Goal: Task Accomplishment & Management: Complete application form

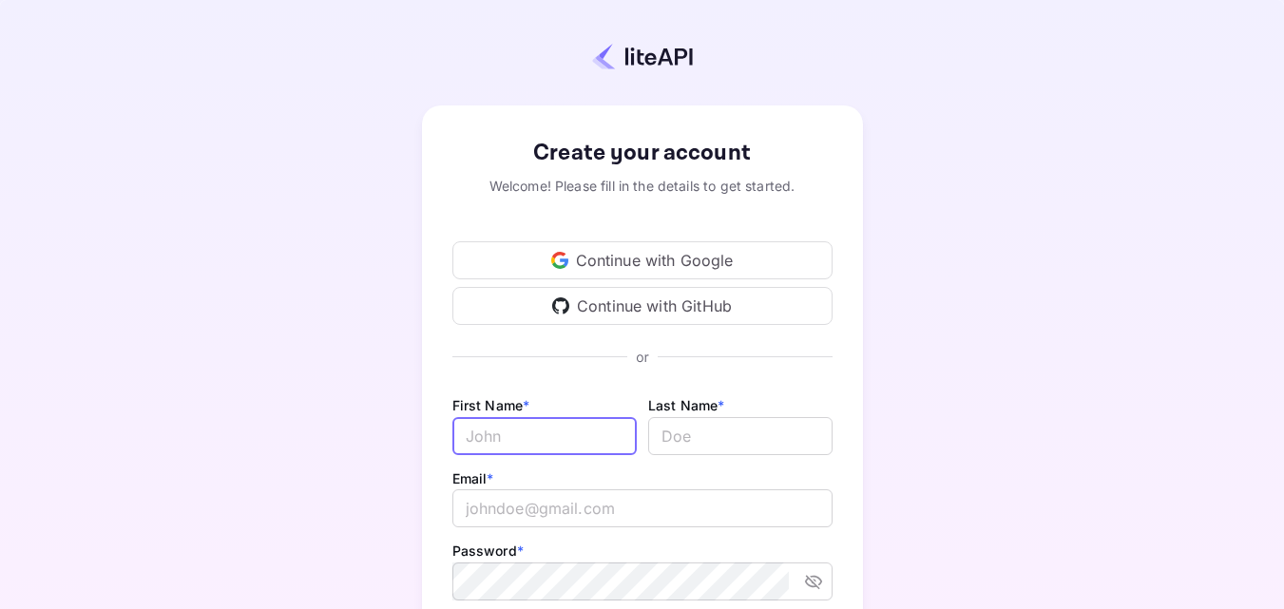
click at [538, 435] on input "Email *" at bounding box center [544, 436] width 184 height 38
type input "[PERSON_NAME]"
type input "HANS"
type input "[EMAIL_ADDRESS][DOMAIN_NAME]"
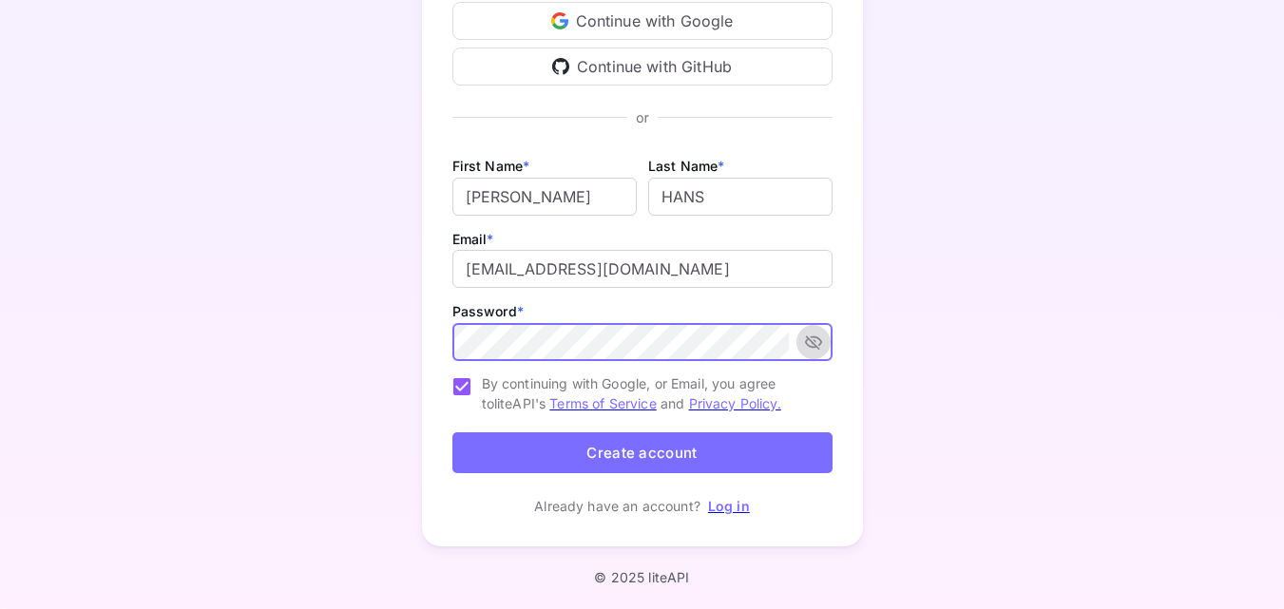
click at [811, 343] on icon "toggle password visibility" at bounding box center [813, 342] width 19 height 19
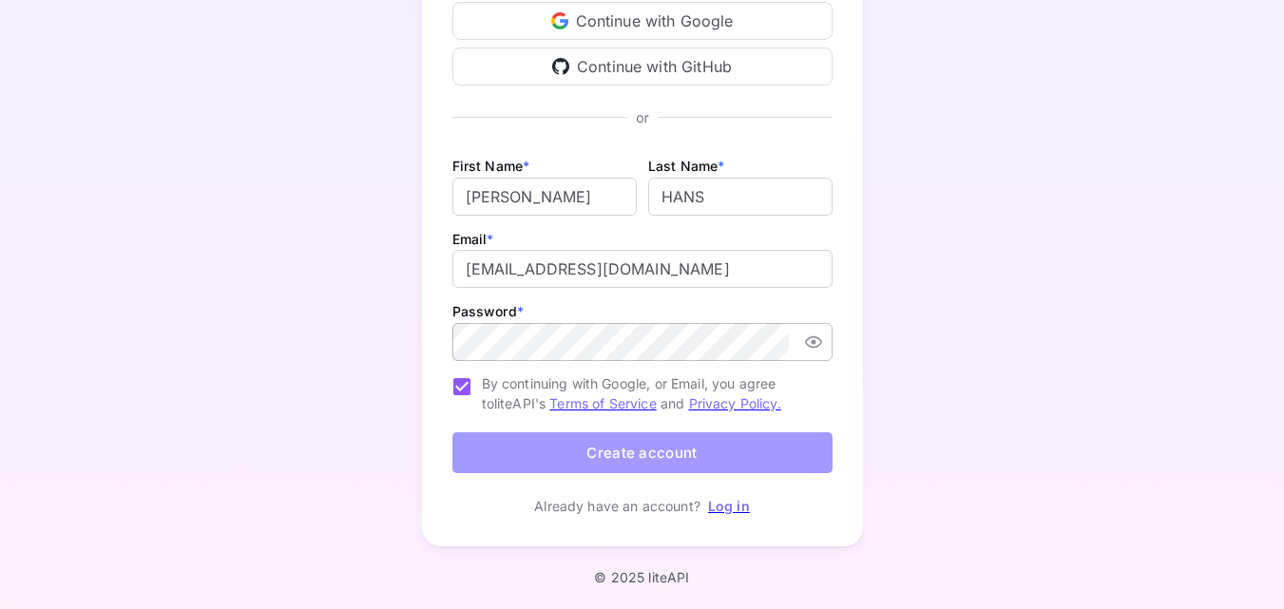
click at [638, 450] on button "Create account" at bounding box center [642, 452] width 380 height 41
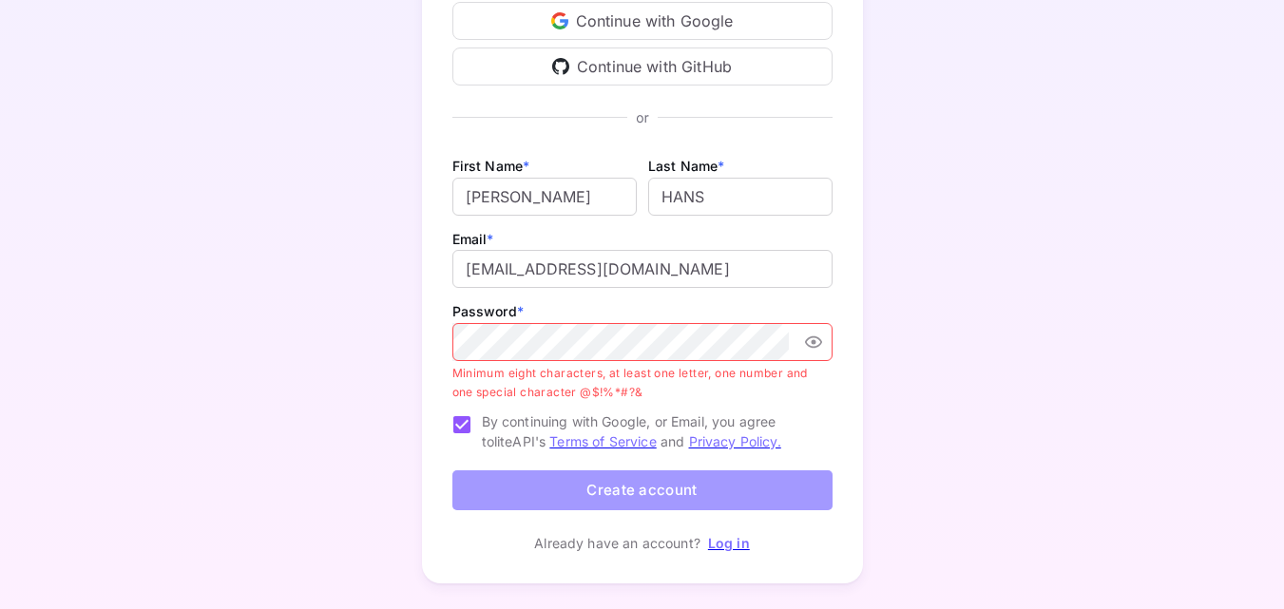
click at [697, 484] on button "Create account" at bounding box center [642, 490] width 380 height 41
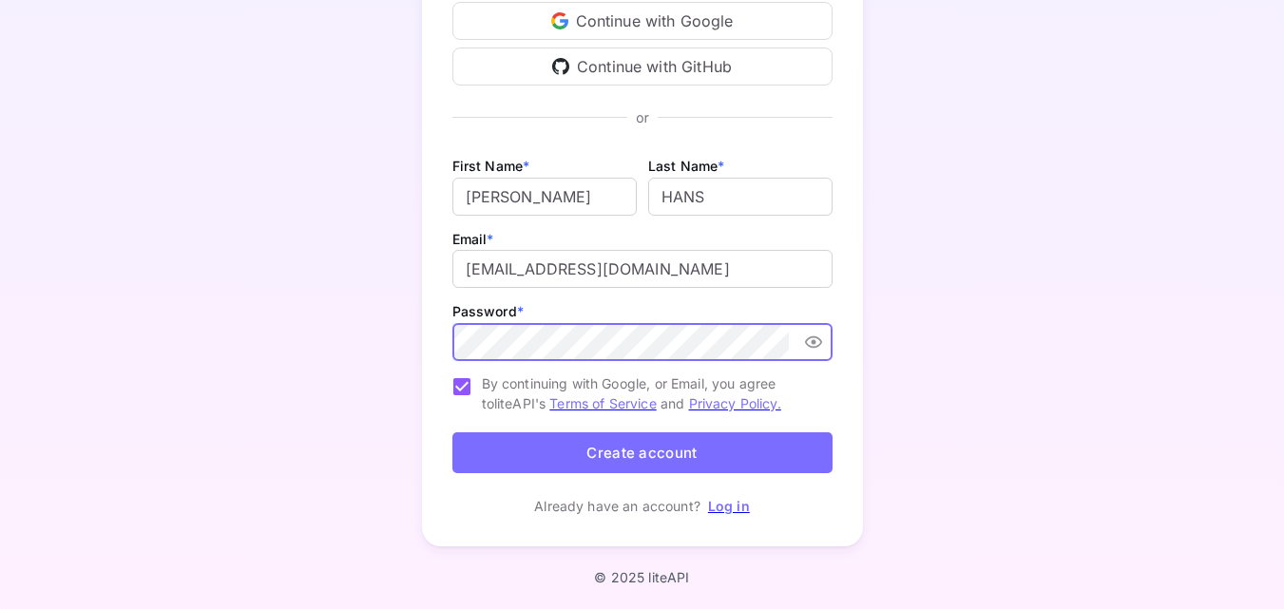
click at [625, 450] on button "Create account" at bounding box center [642, 452] width 380 height 41
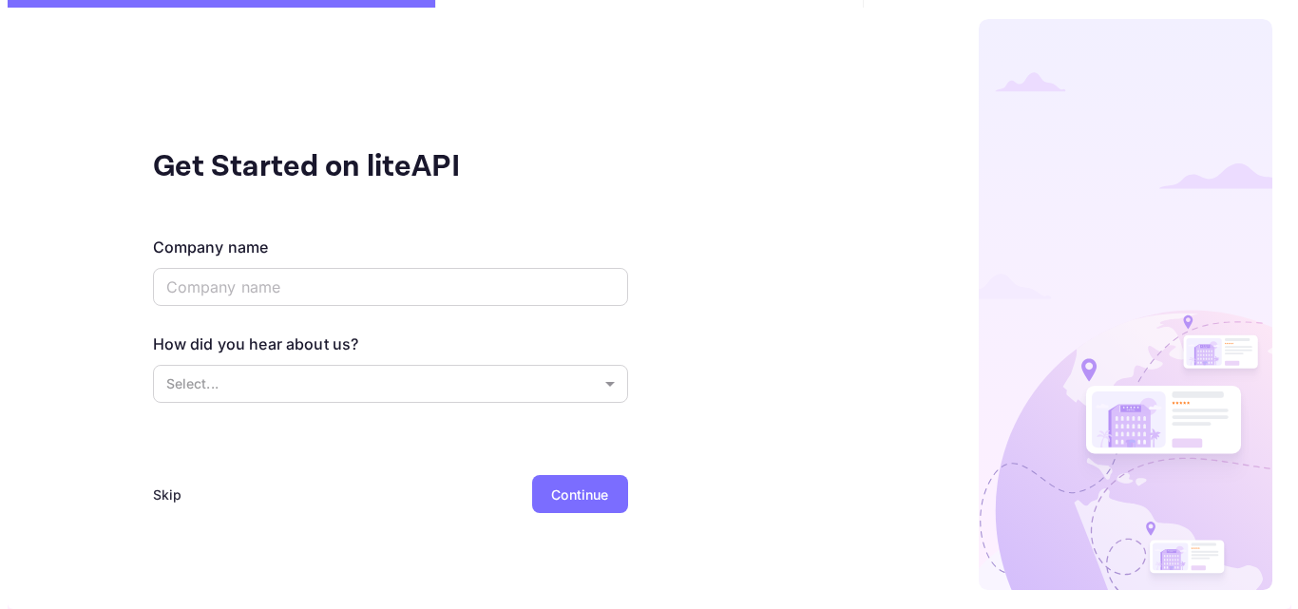
scroll to position [0, 0]
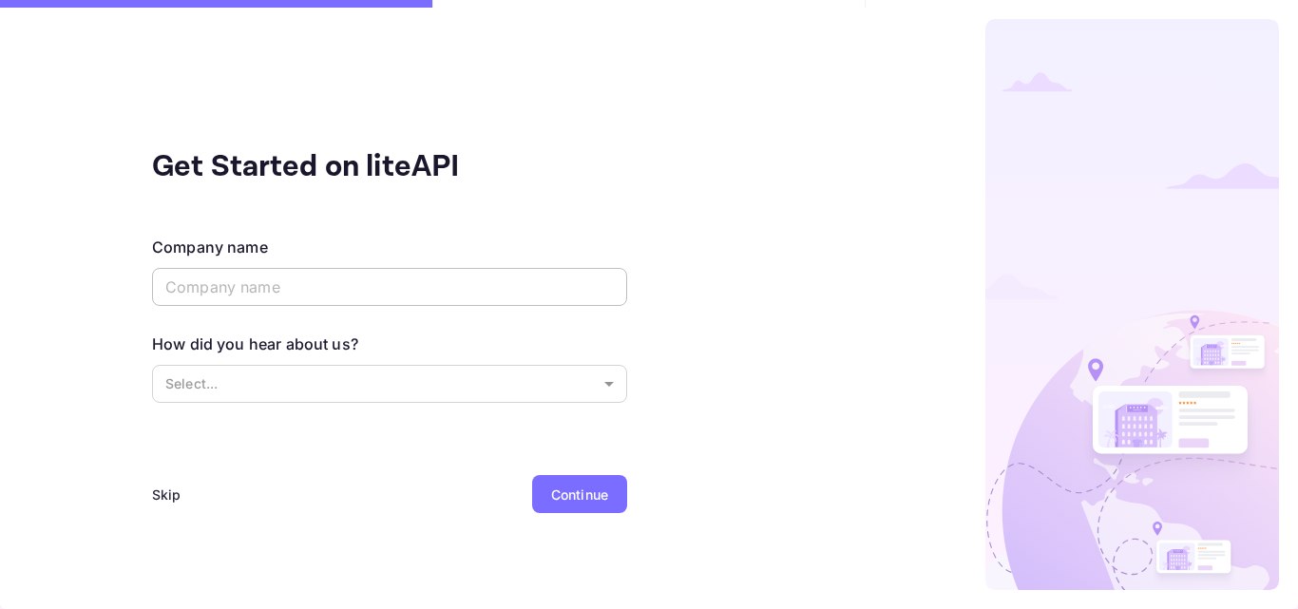
click at [317, 293] on input "text" at bounding box center [389, 287] width 475 height 38
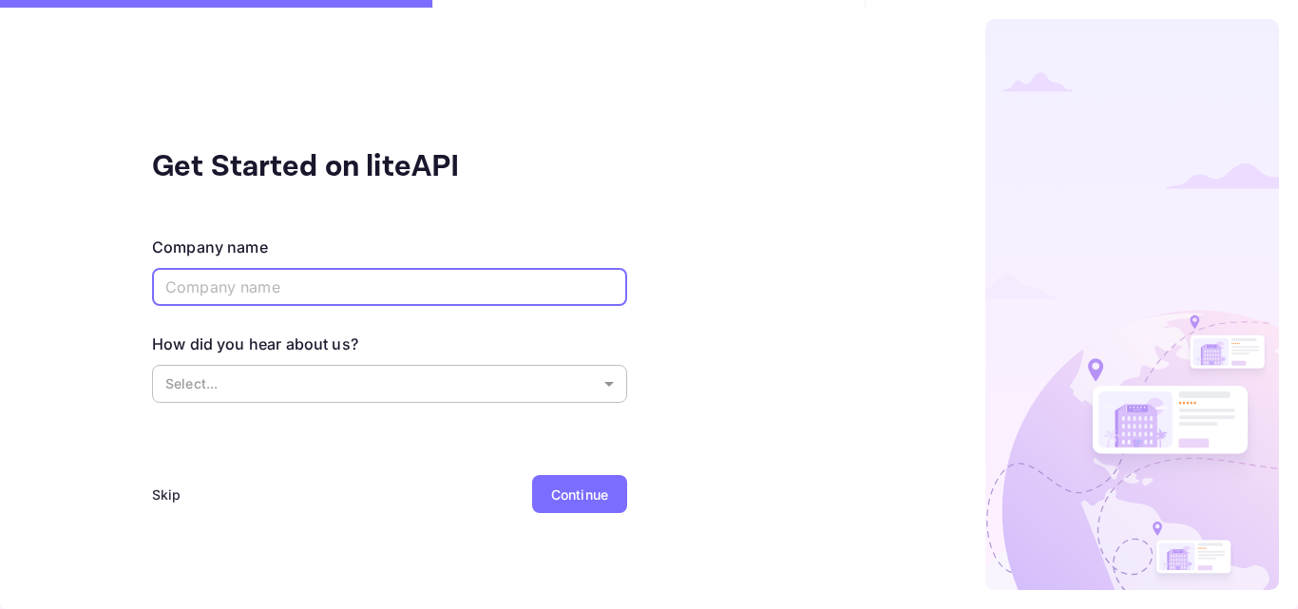
click at [336, 372] on body "Get Started on liteAPI Company name ​ How did you hear about us? Select... ​ Sk…" at bounding box center [649, 304] width 1298 height 609
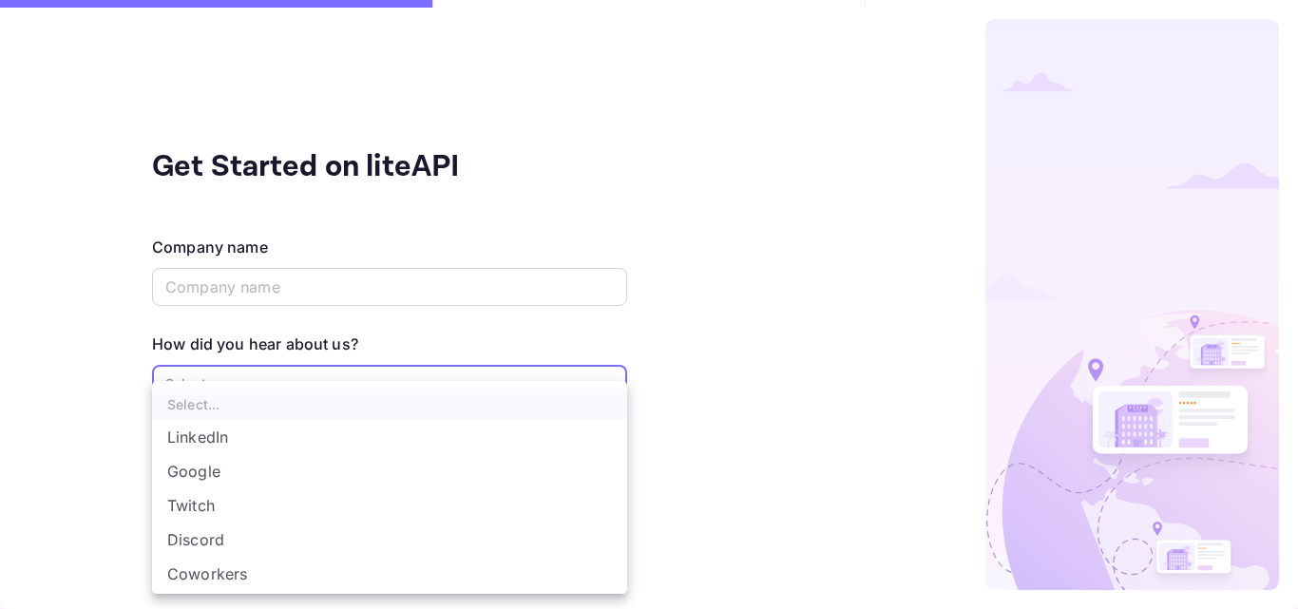
click at [303, 291] on div at bounding box center [649, 304] width 1298 height 609
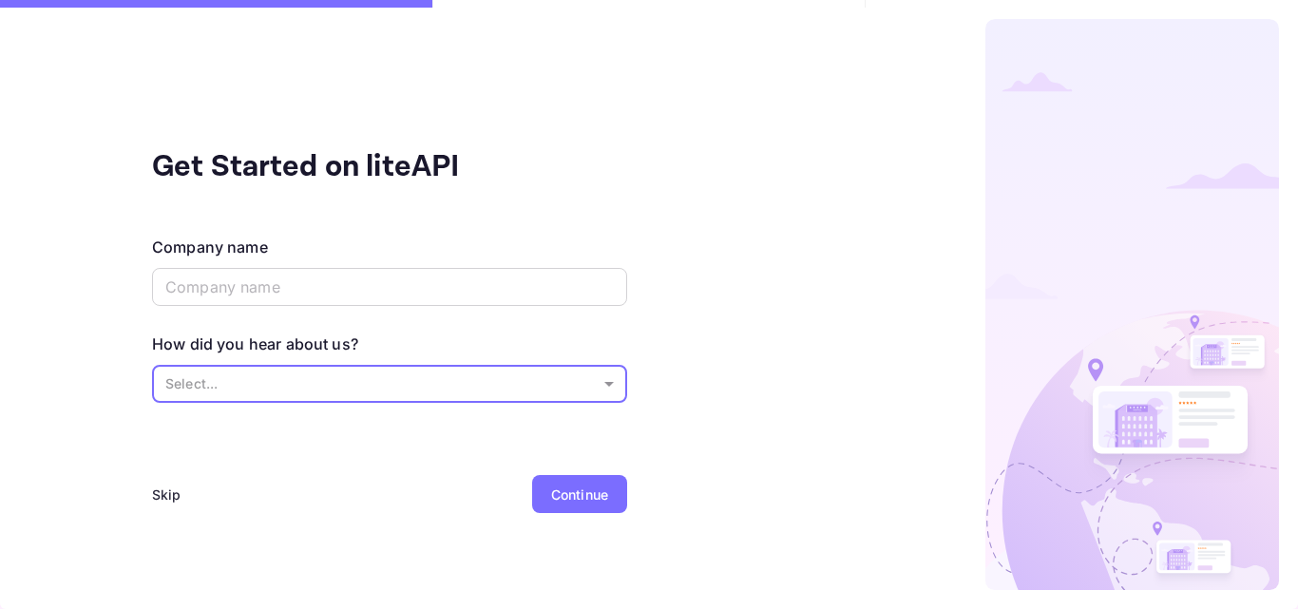
click at [611, 388] on body "Get Started on liteAPI Company name ​ How did you hear about us? Select... ​ Sk…" at bounding box center [649, 304] width 1298 height 609
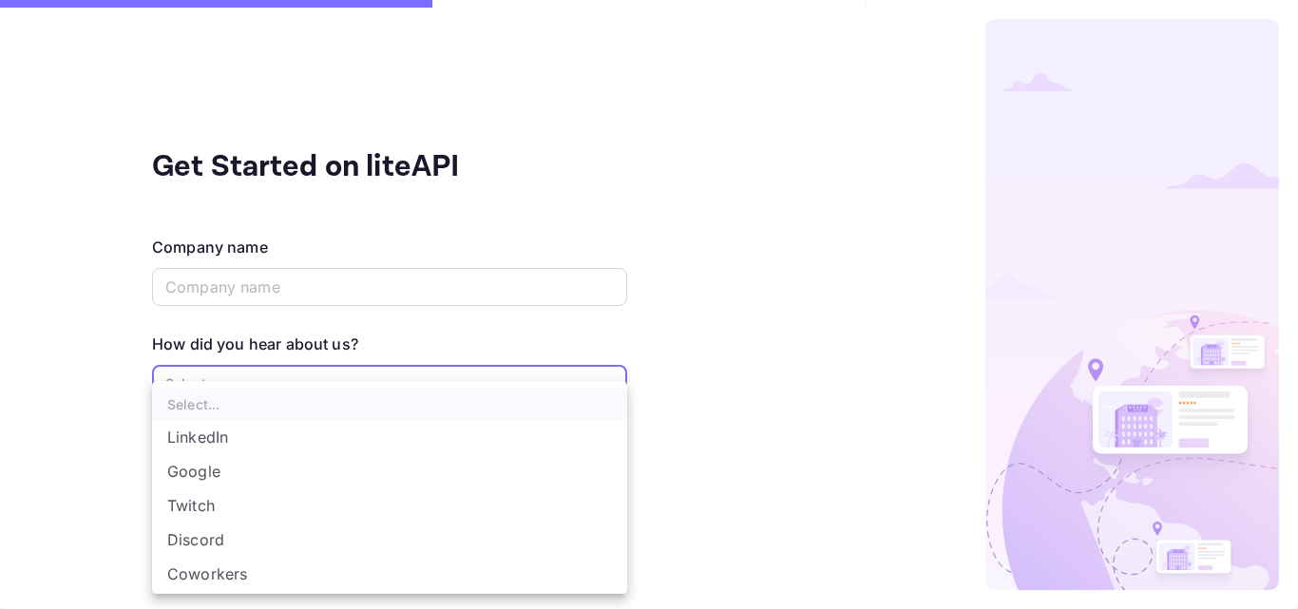
click at [235, 430] on li "LinkedIn" at bounding box center [389, 437] width 475 height 34
type input "LinkedIn"
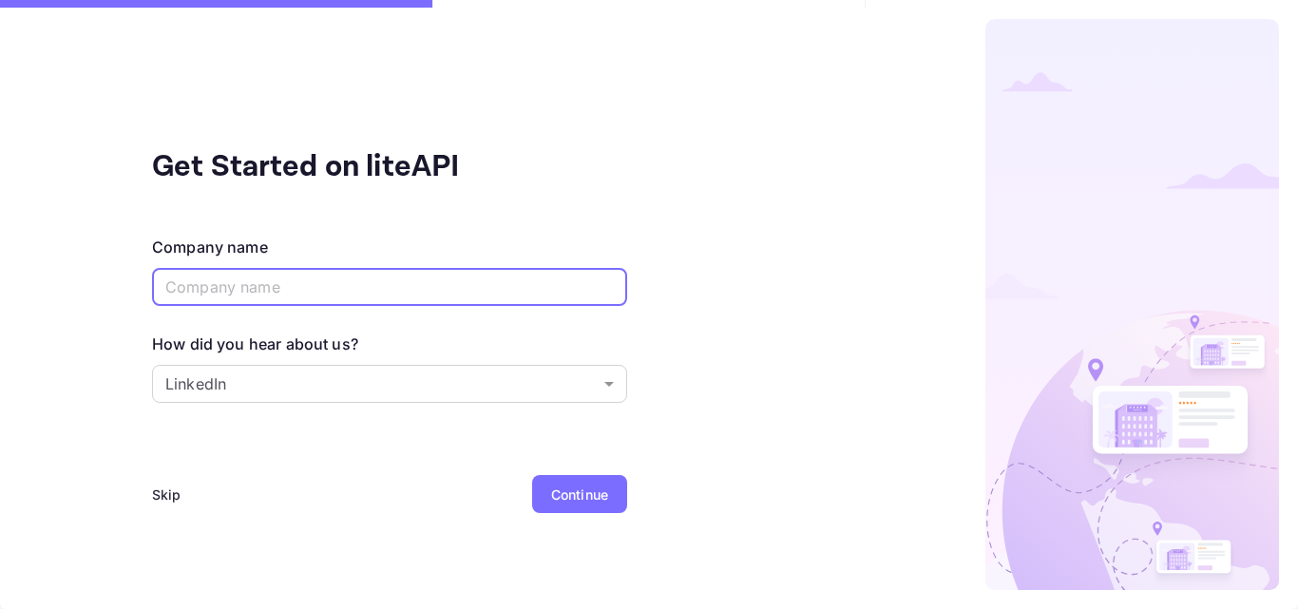
click at [266, 290] on input "text" at bounding box center [389, 287] width 475 height 38
type input "[PERSON_NAME]"
click at [600, 494] on div "Continue" at bounding box center [579, 495] width 57 height 20
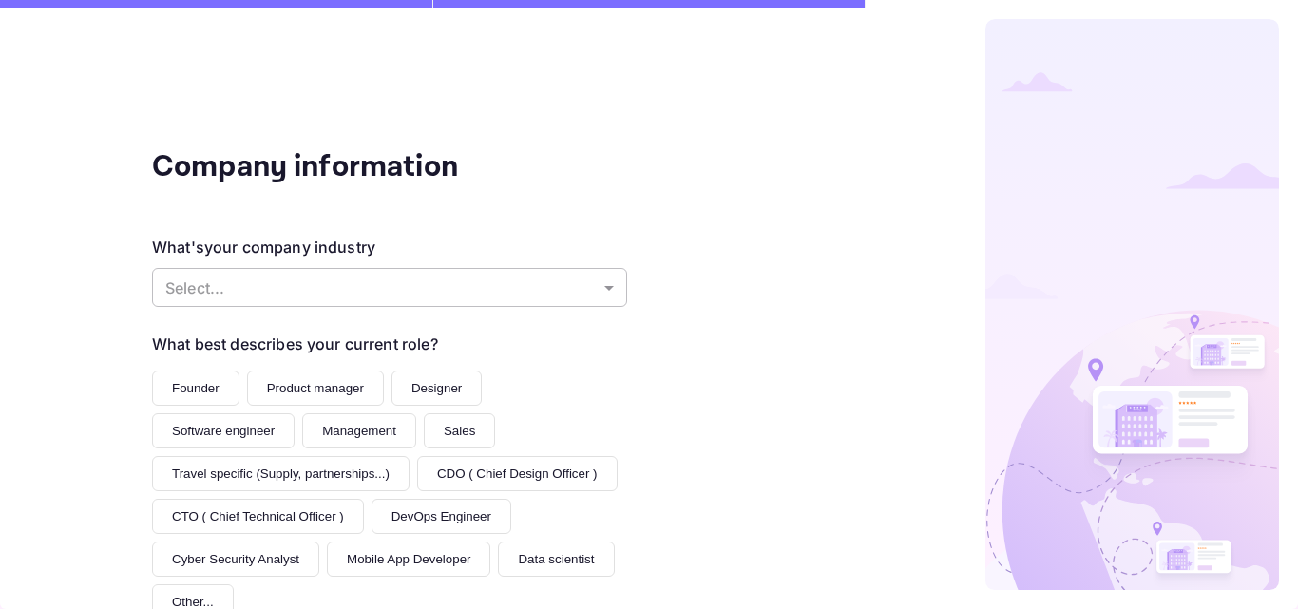
click at [599, 284] on body "Company information What's your company industry Select... ​ What best describe…" at bounding box center [649, 304] width 1298 height 609
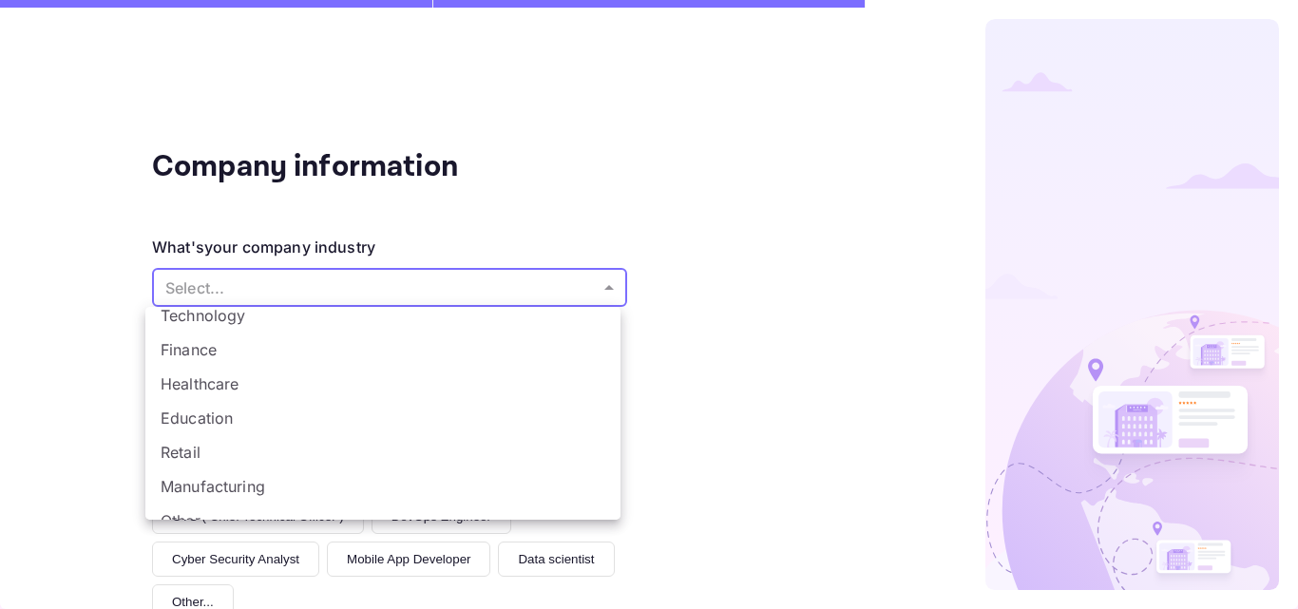
scroll to position [134, 0]
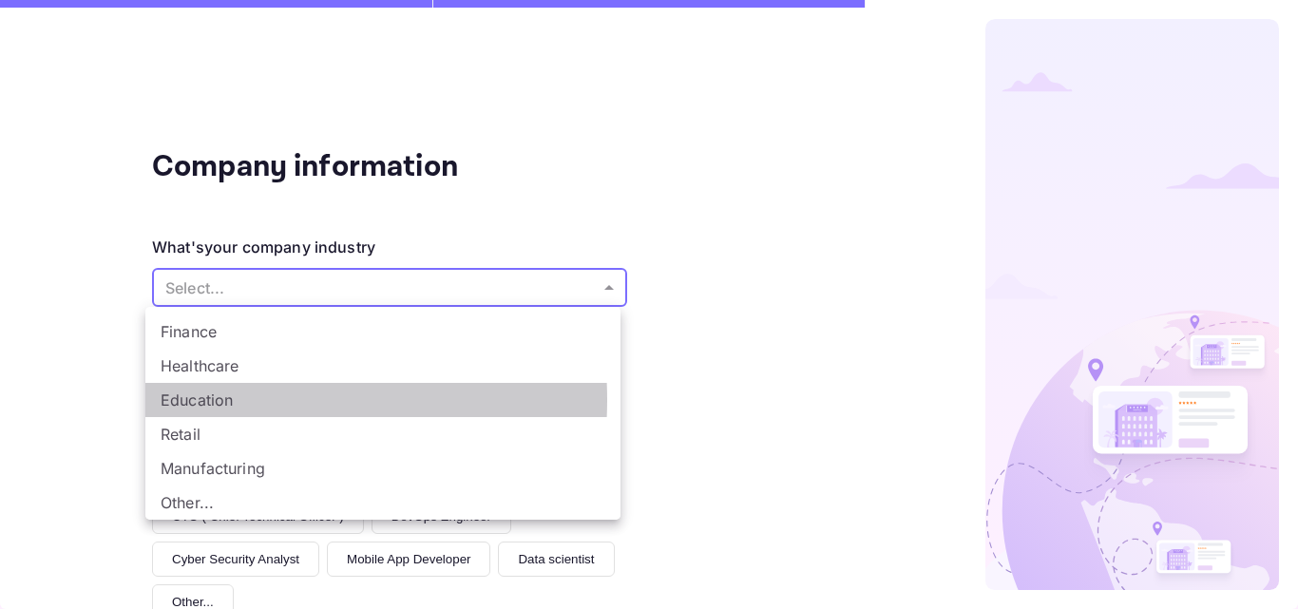
click at [222, 400] on li "Education" at bounding box center [382, 400] width 475 height 34
type input "Education"
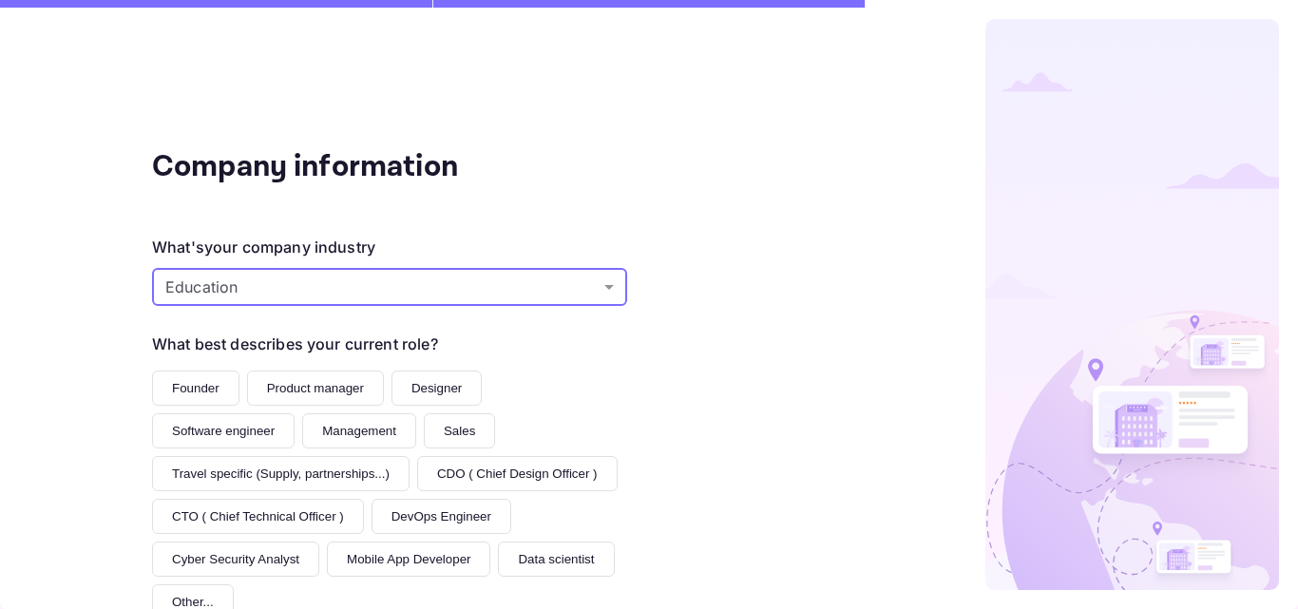
scroll to position [95, 0]
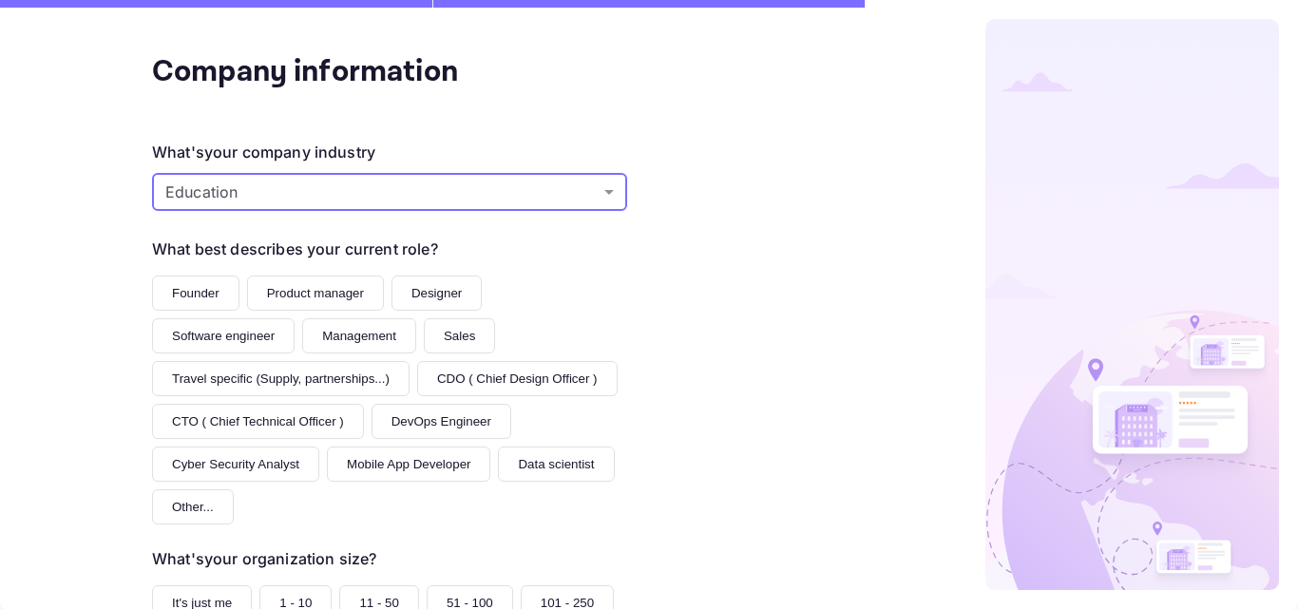
click at [319, 298] on button "Product manager" at bounding box center [315, 293] width 137 height 35
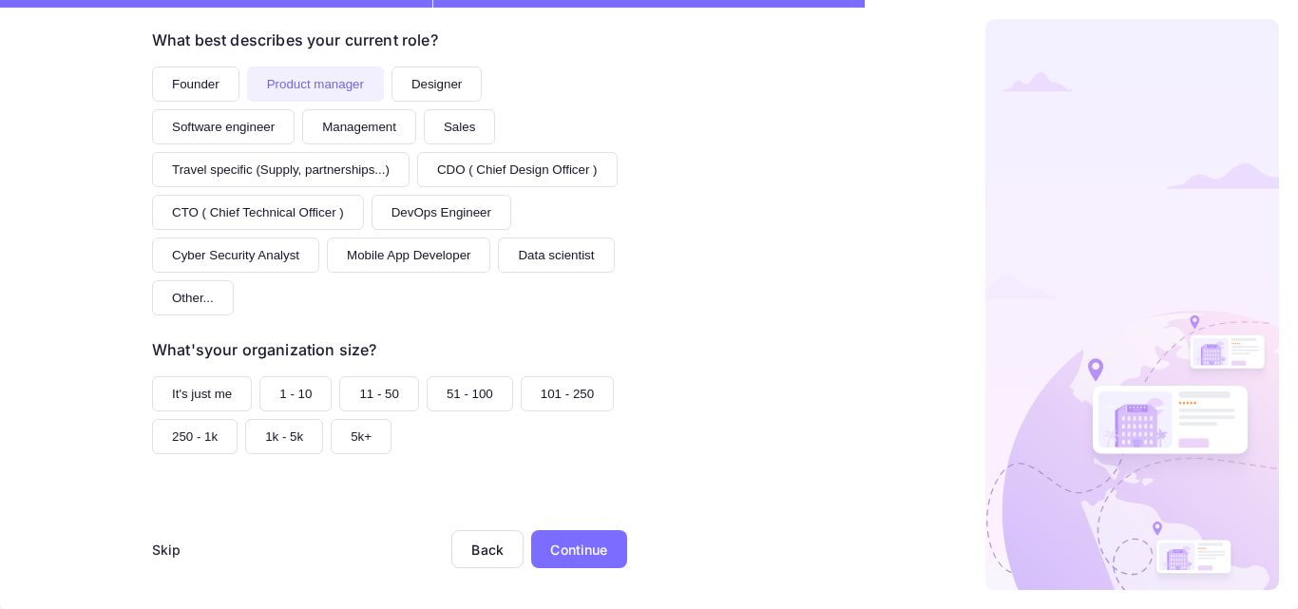
scroll to position [309, 0]
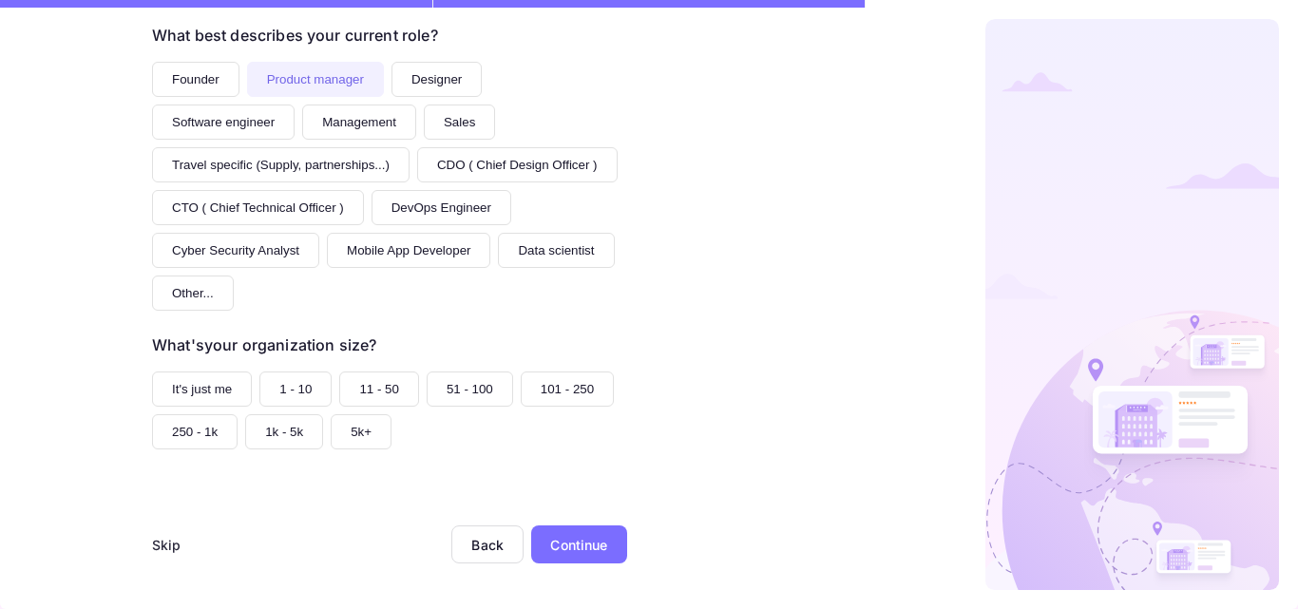
click at [363, 389] on button "11 - 50" at bounding box center [379, 389] width 80 height 35
click at [578, 544] on div "Continue" at bounding box center [578, 545] width 57 height 20
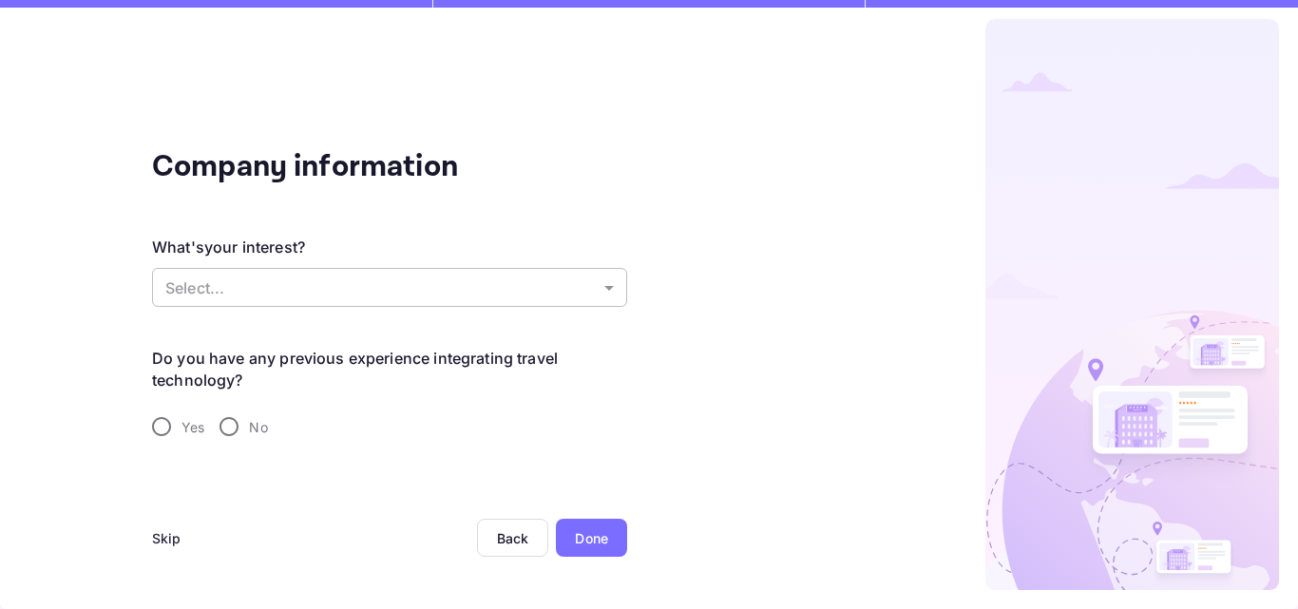
click at [605, 293] on body "Company information What's your interest? Select... ​ Do you have any previous …" at bounding box center [649, 304] width 1298 height 609
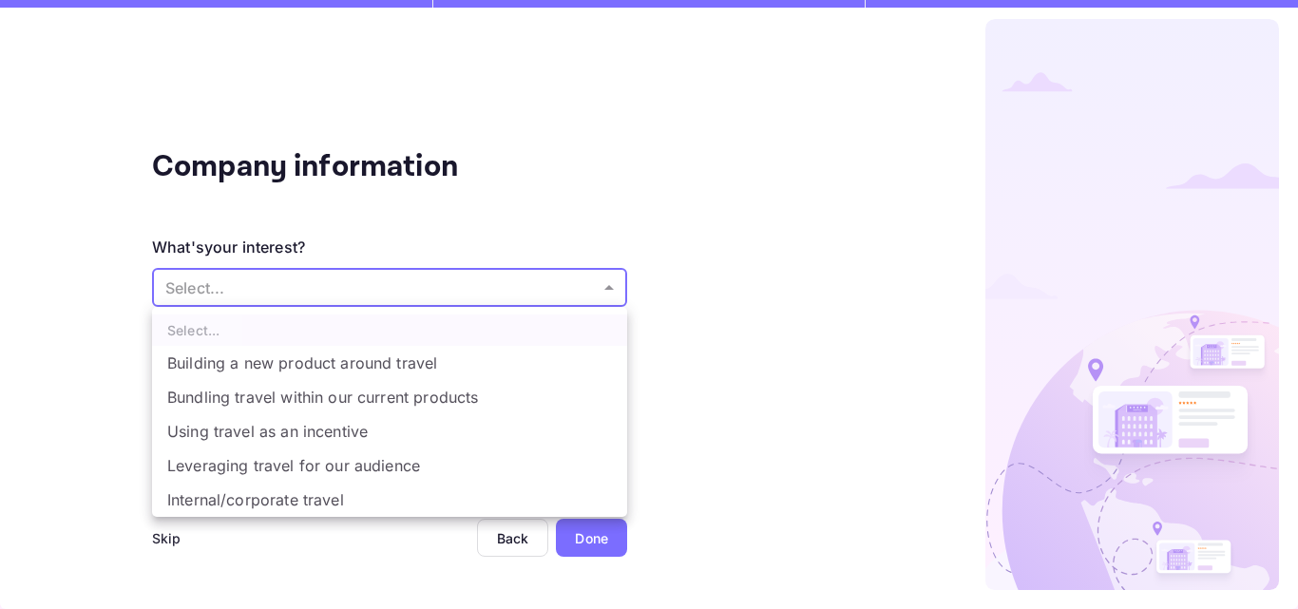
click at [371, 362] on li "Building a new product around travel" at bounding box center [389, 363] width 475 height 34
type input "Building a new product around travel"
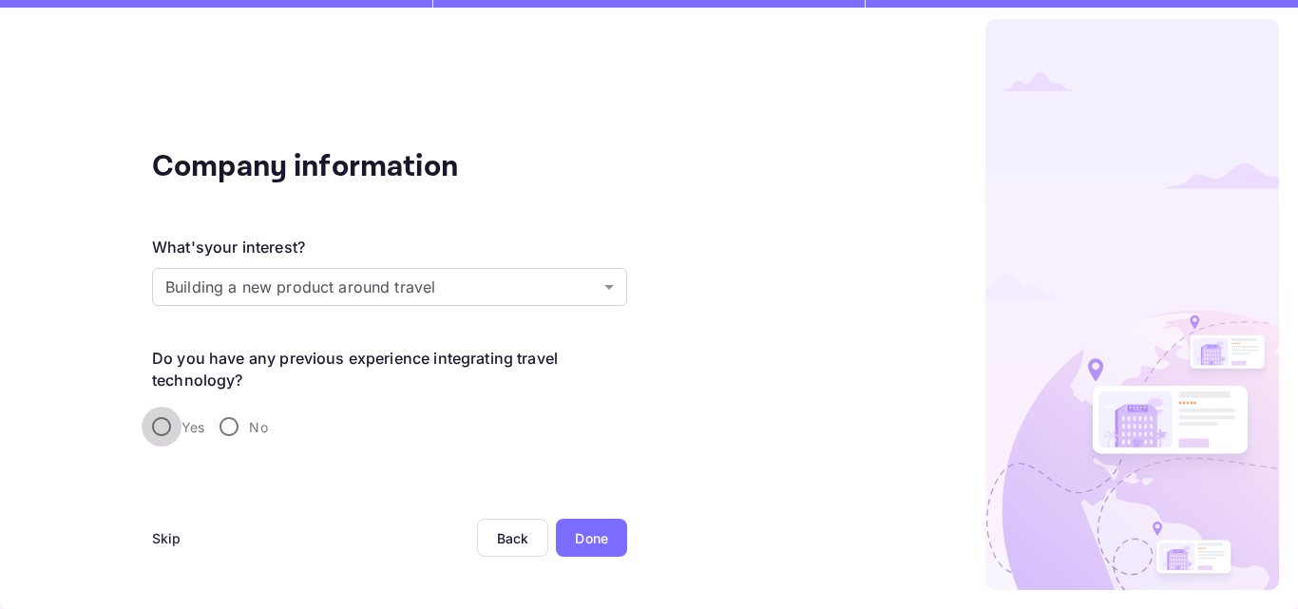
click at [165, 425] on input "Yes" at bounding box center [162, 427] width 40 height 40
radio input "true"
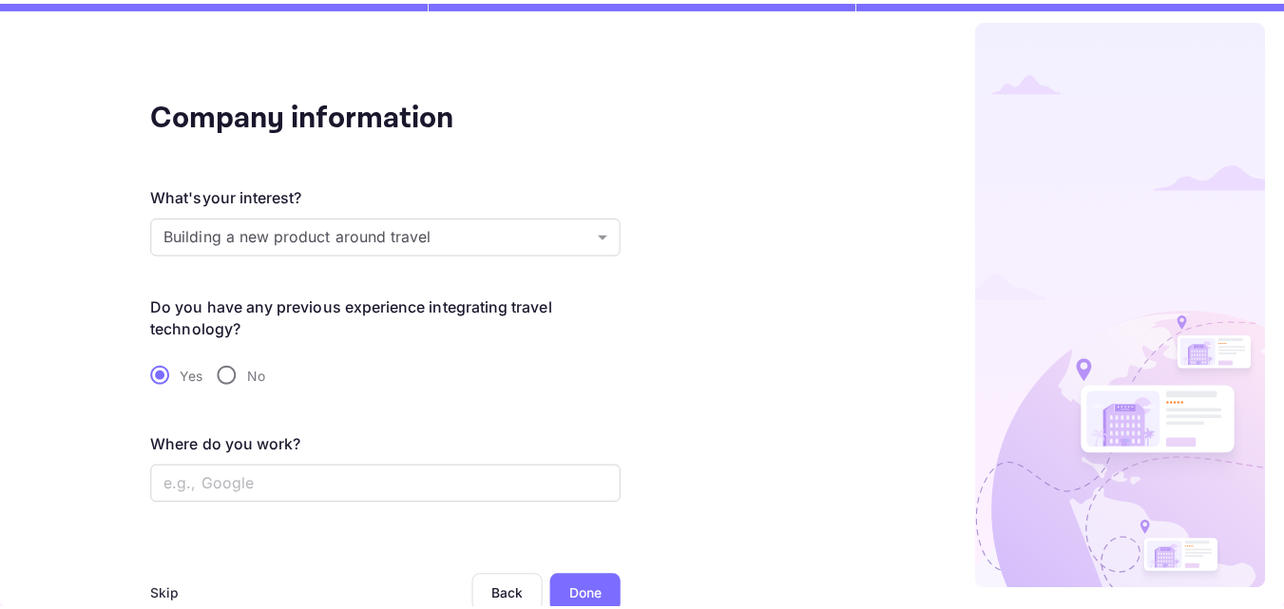
scroll to position [56, 0]
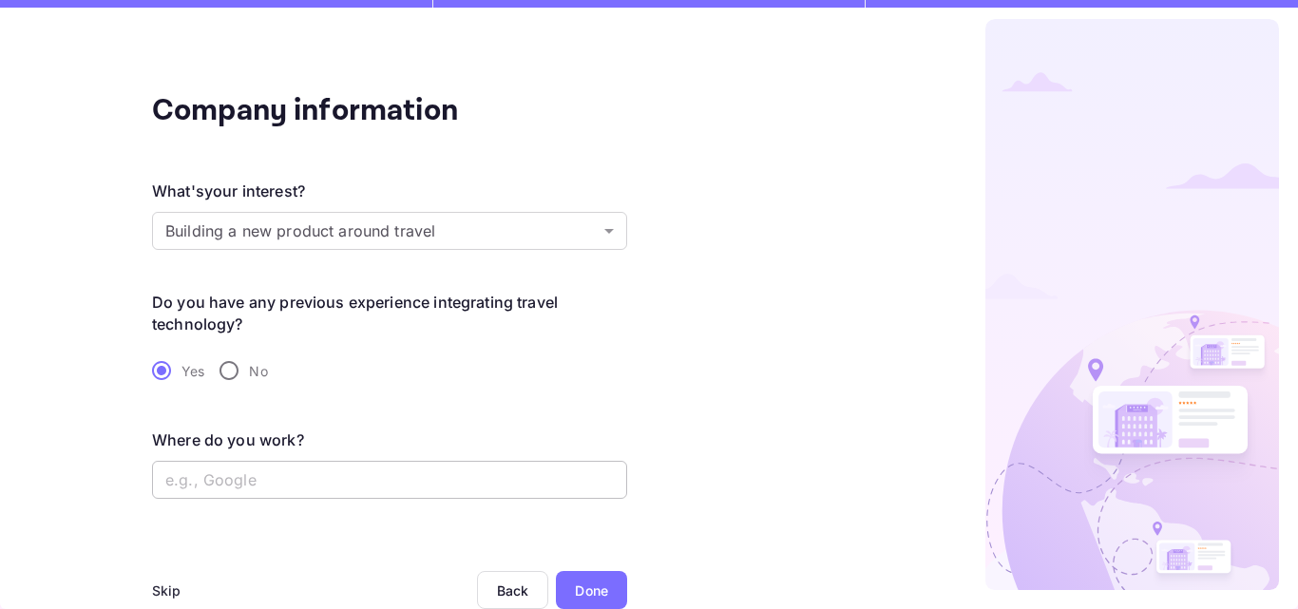
click at [343, 474] on input "text" at bounding box center [389, 480] width 475 height 38
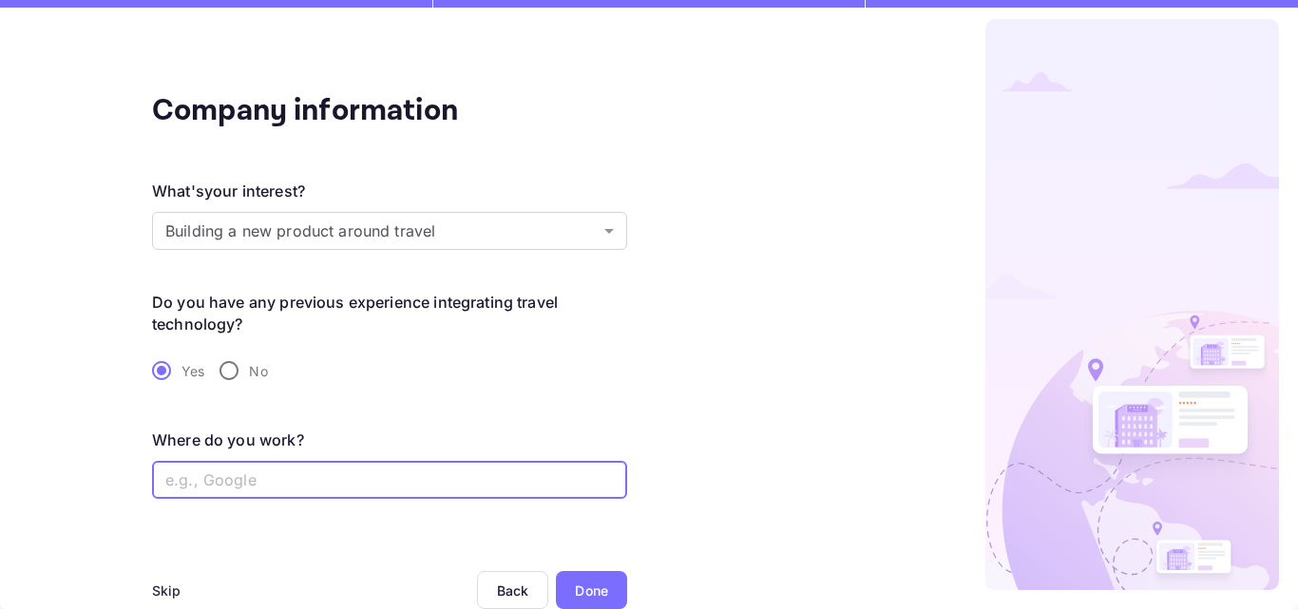
click at [343, 472] on input "text" at bounding box center [389, 480] width 475 height 38
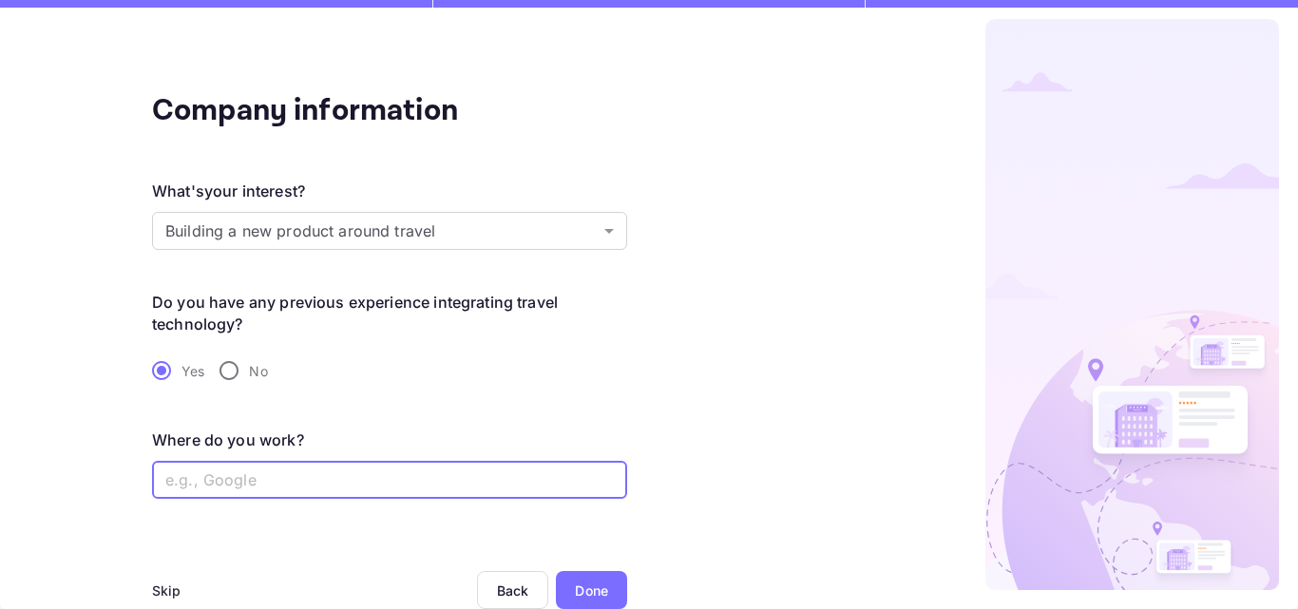
click at [295, 467] on input "text" at bounding box center [389, 480] width 475 height 38
click at [254, 480] on input "text" at bounding box center [389, 480] width 475 height 38
type input "u"
type input "i"
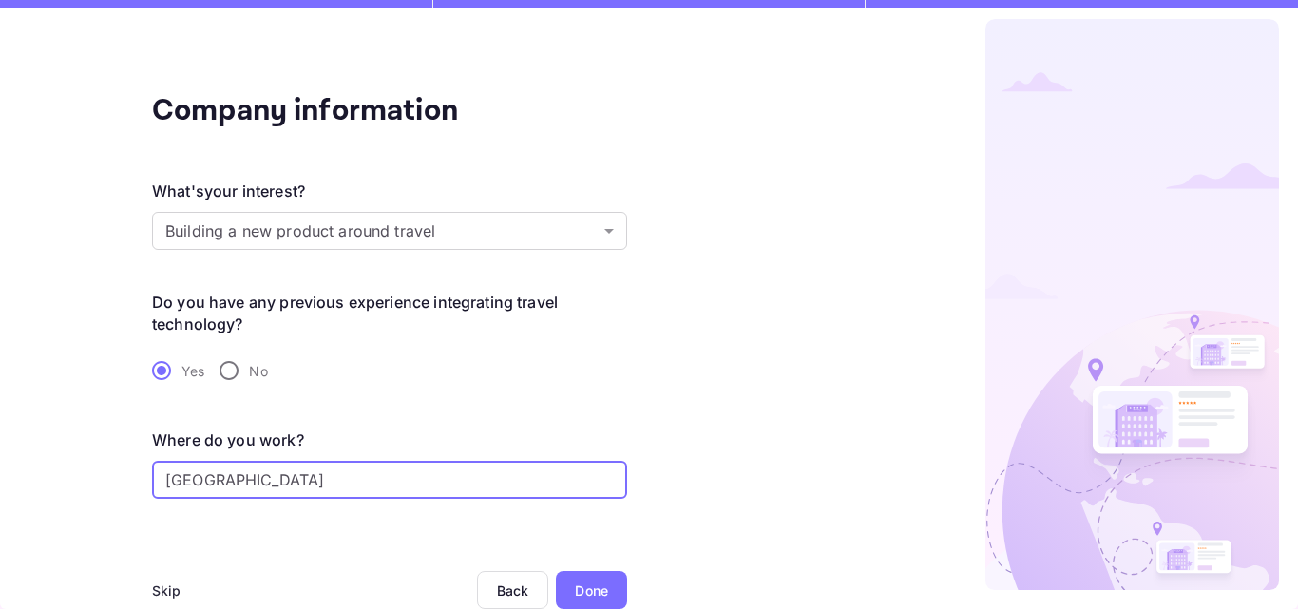
type input "[GEOGRAPHIC_DATA]"
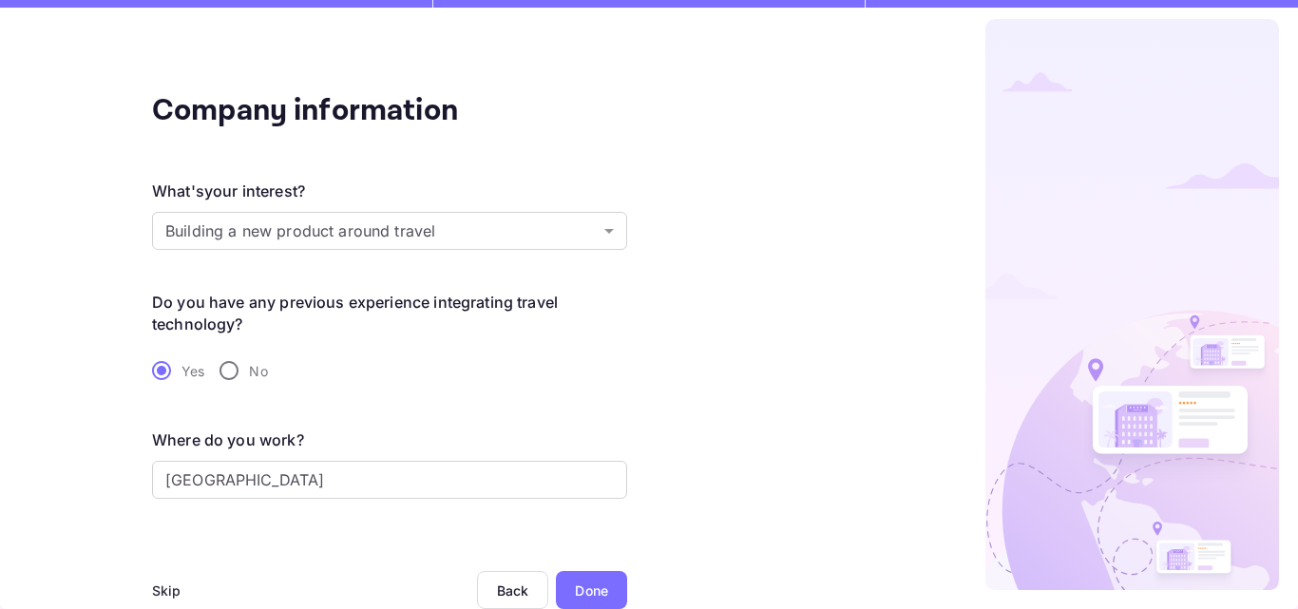
click at [577, 586] on div "Done" at bounding box center [591, 591] width 33 height 20
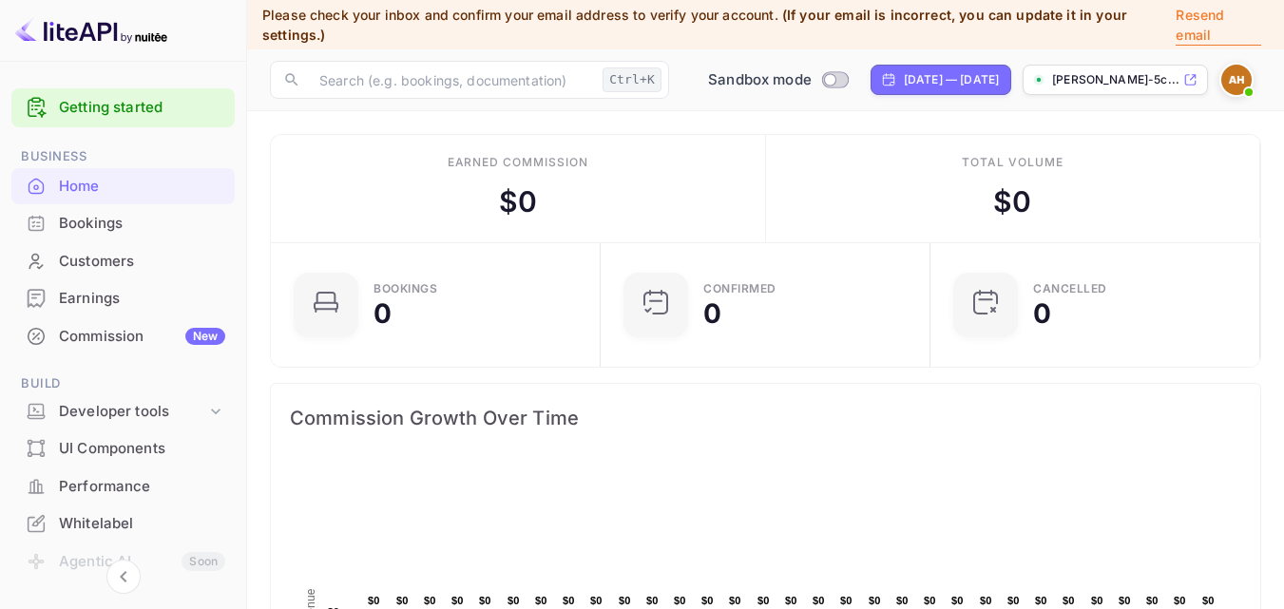
click at [1114, 77] on p "[PERSON_NAME]-5c..." at bounding box center [1115, 79] width 127 height 17
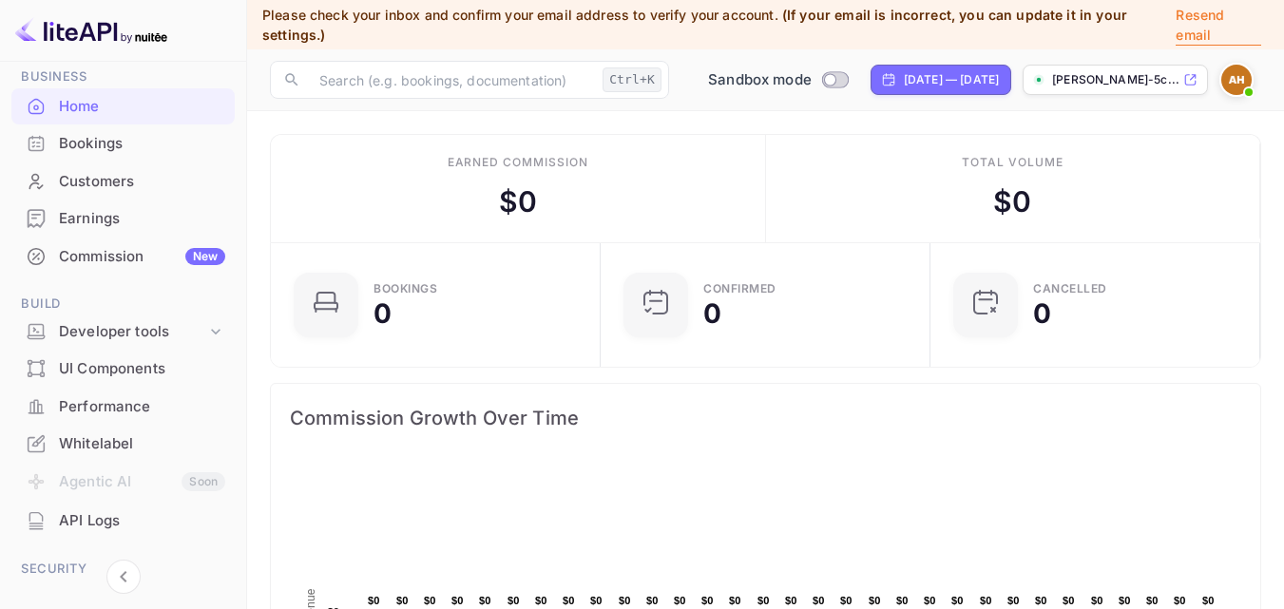
scroll to position [190, 0]
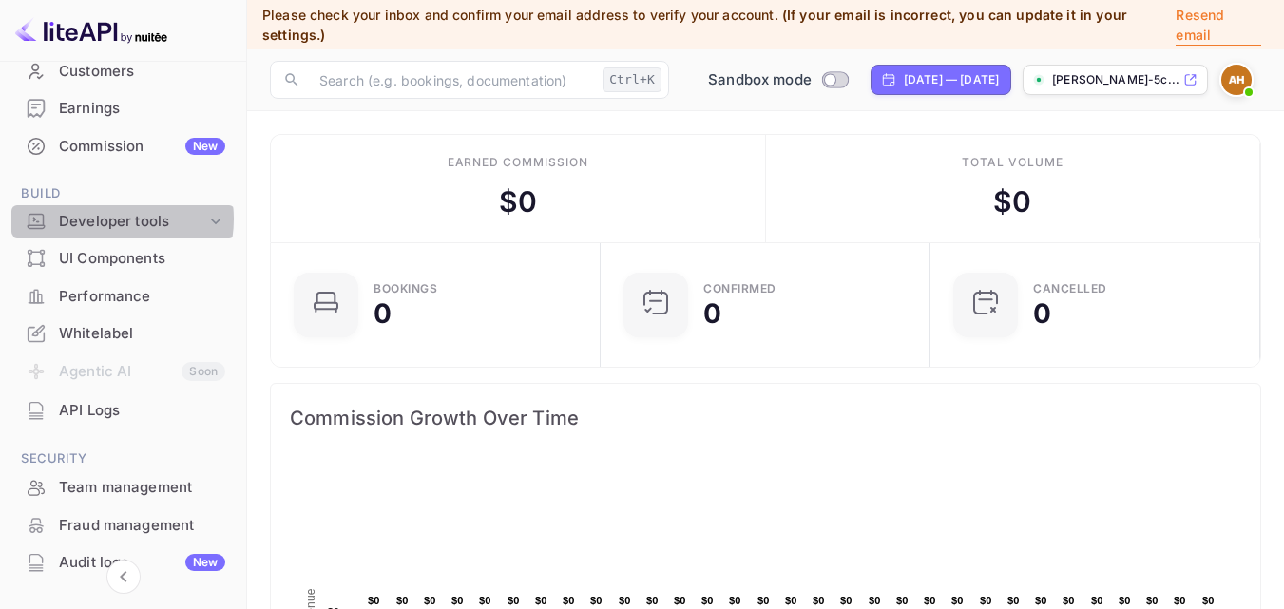
click at [107, 219] on div "Developer tools" at bounding box center [132, 222] width 147 height 22
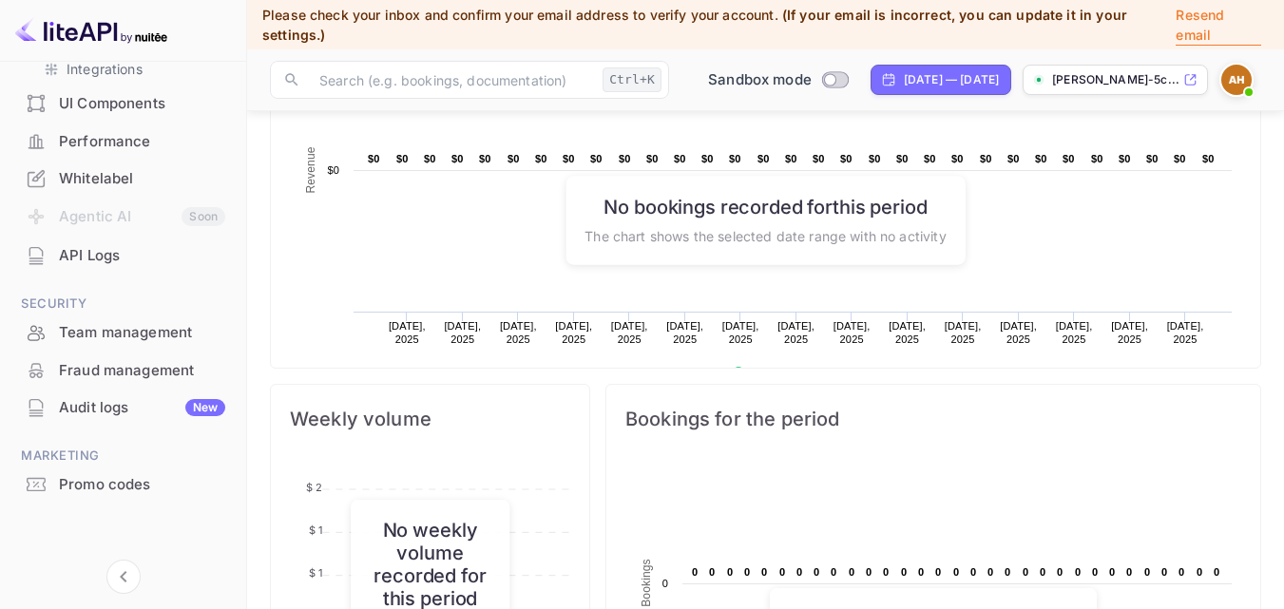
scroll to position [475, 0]
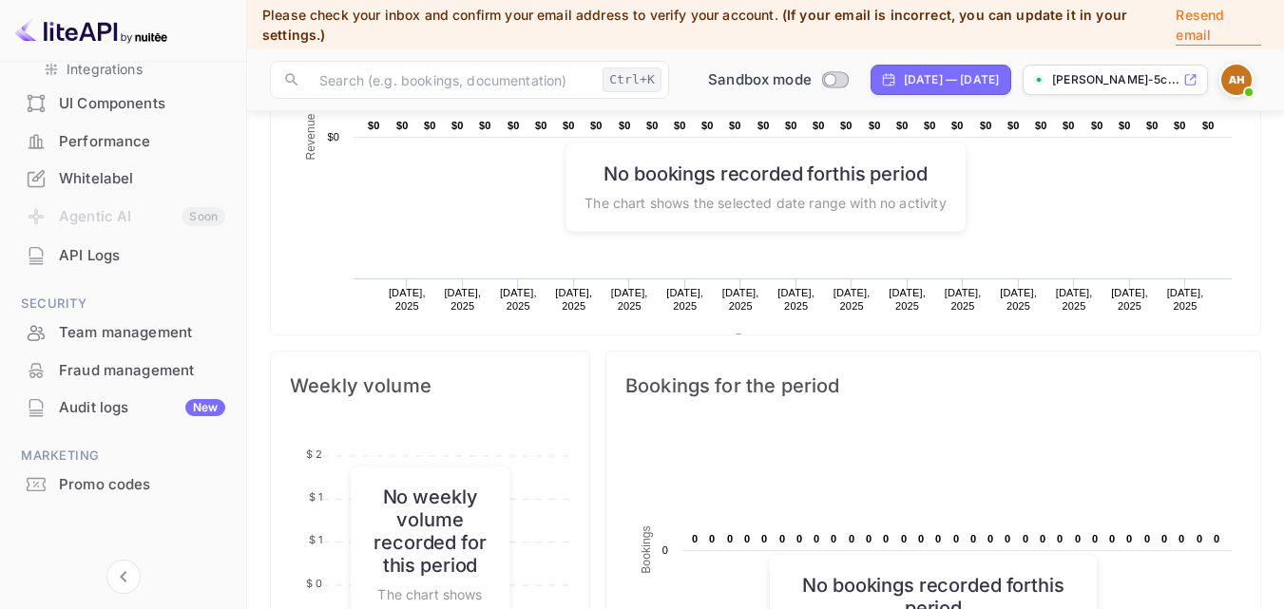
click at [1233, 75] on img at bounding box center [1236, 80] width 30 height 30
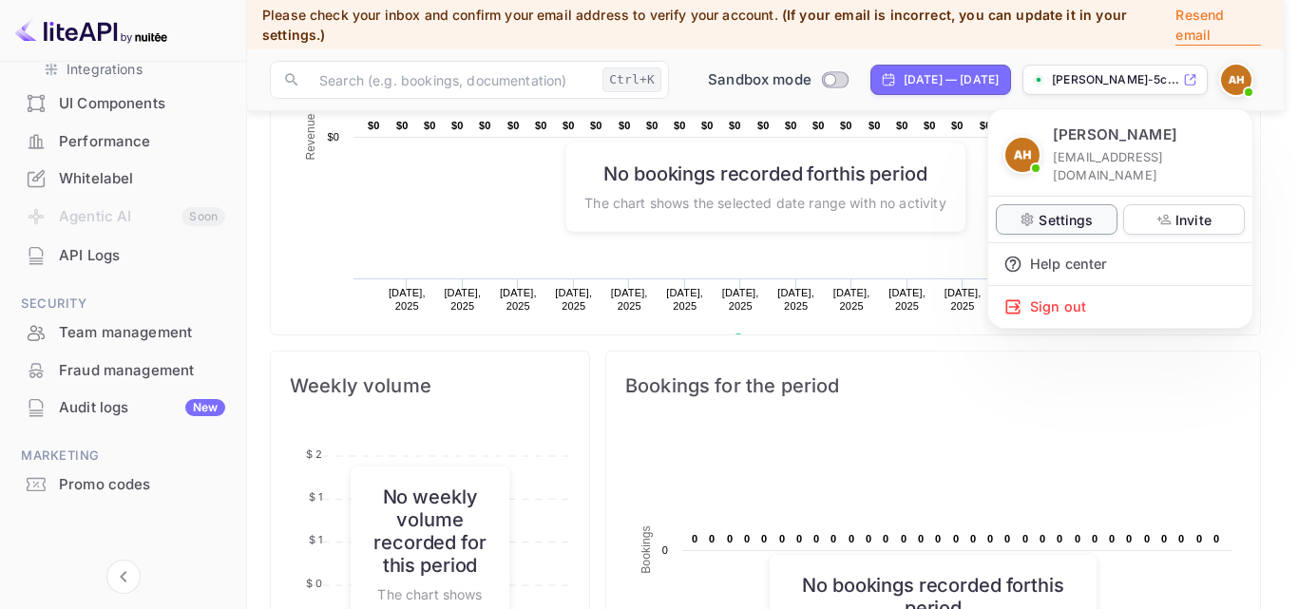
click at [1077, 221] on p "Settings" at bounding box center [1066, 220] width 54 height 20
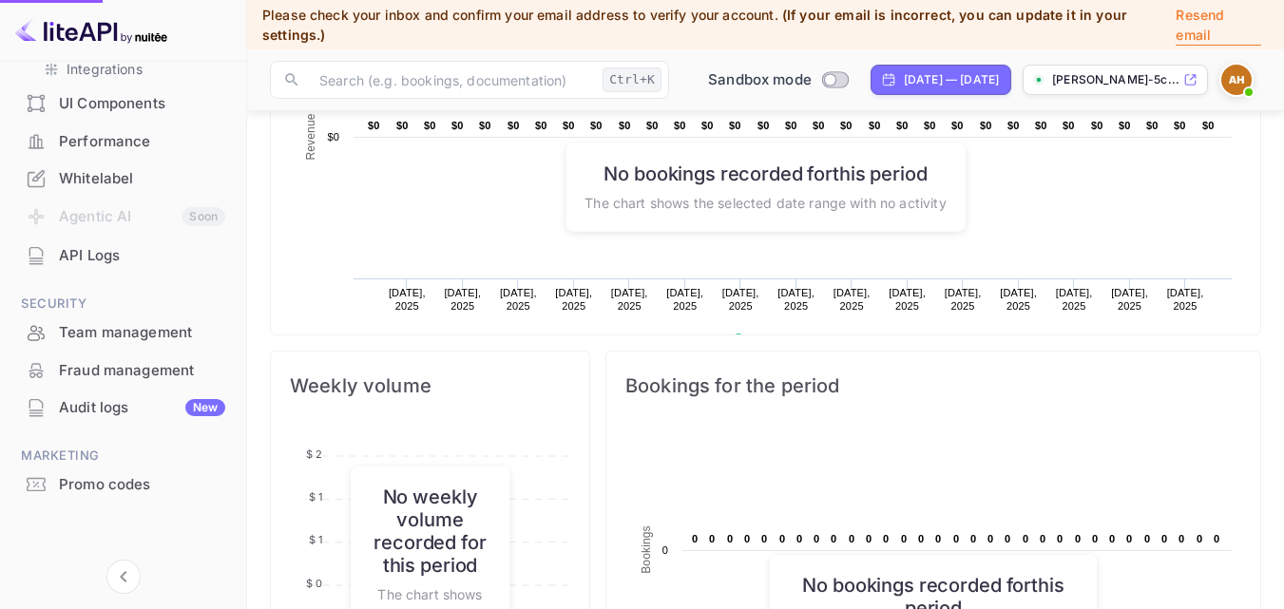
scroll to position [15, 15]
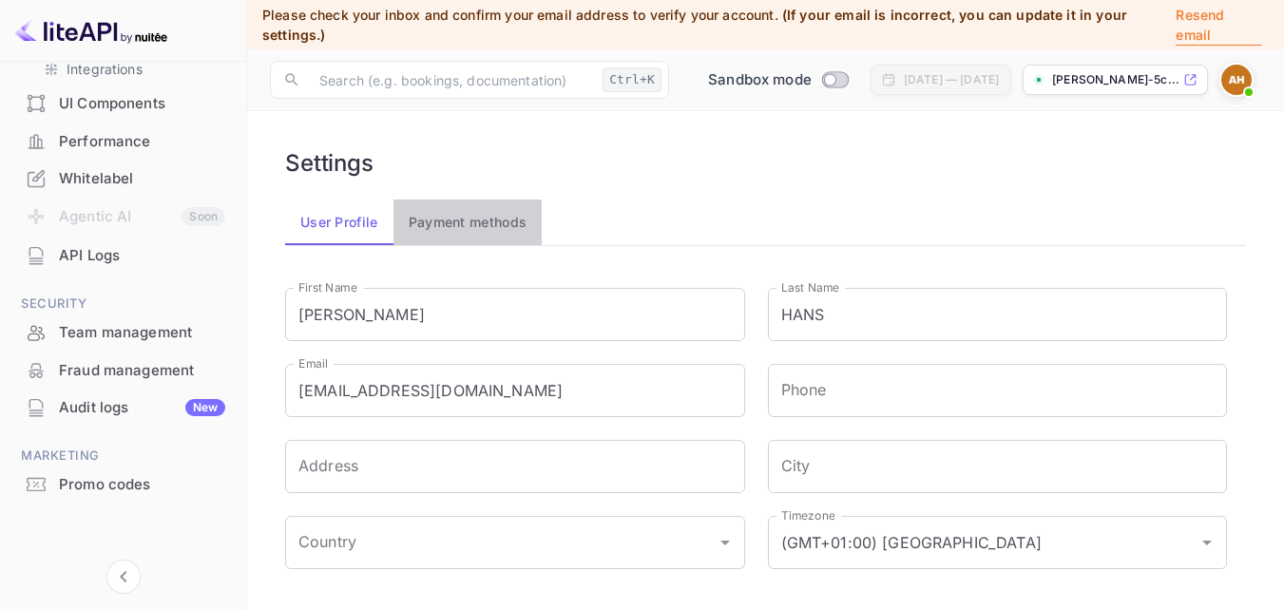
click at [486, 213] on button "Payment methods" at bounding box center [468, 223] width 149 height 46
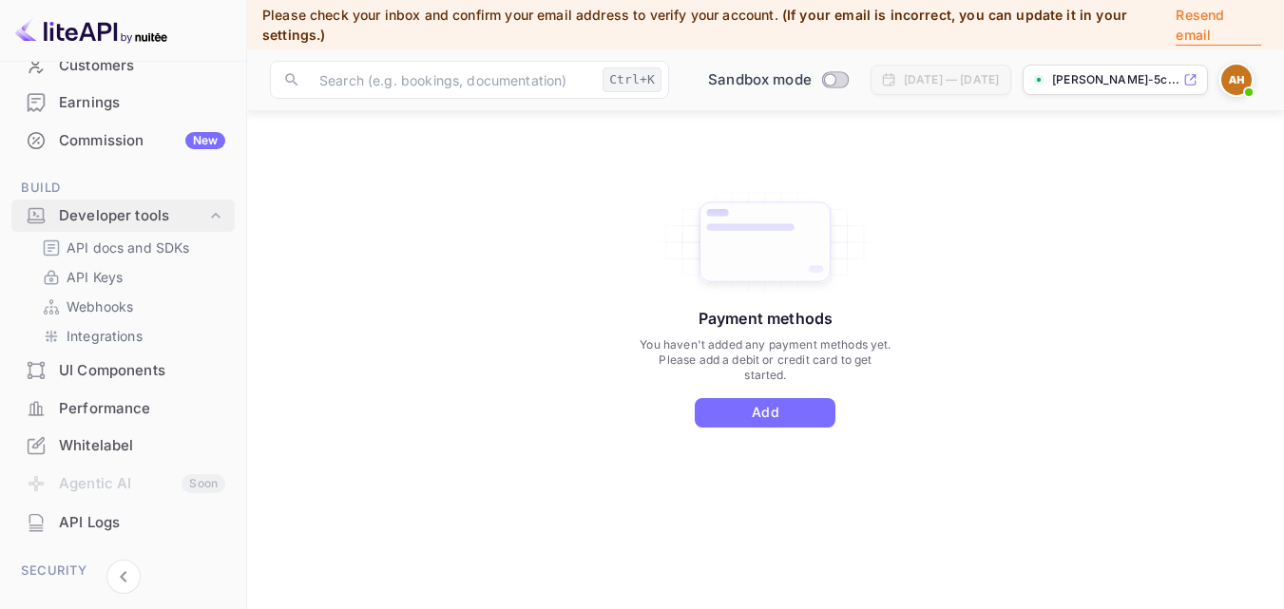
scroll to position [178, 0]
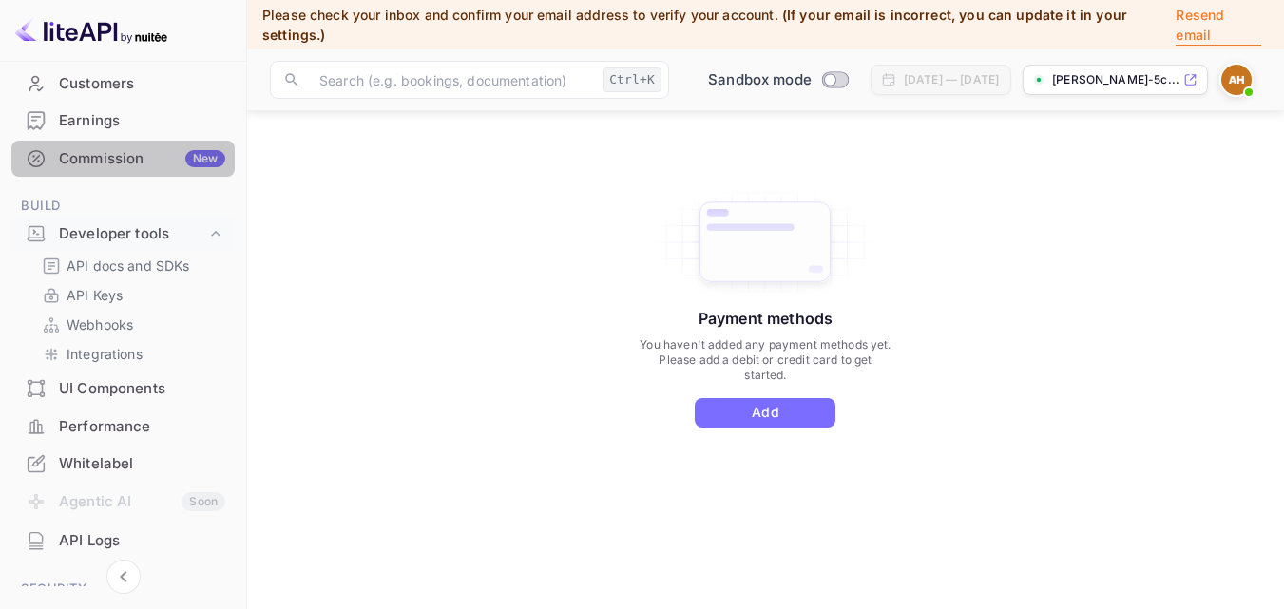
click at [203, 156] on div "New" at bounding box center [205, 158] width 40 height 17
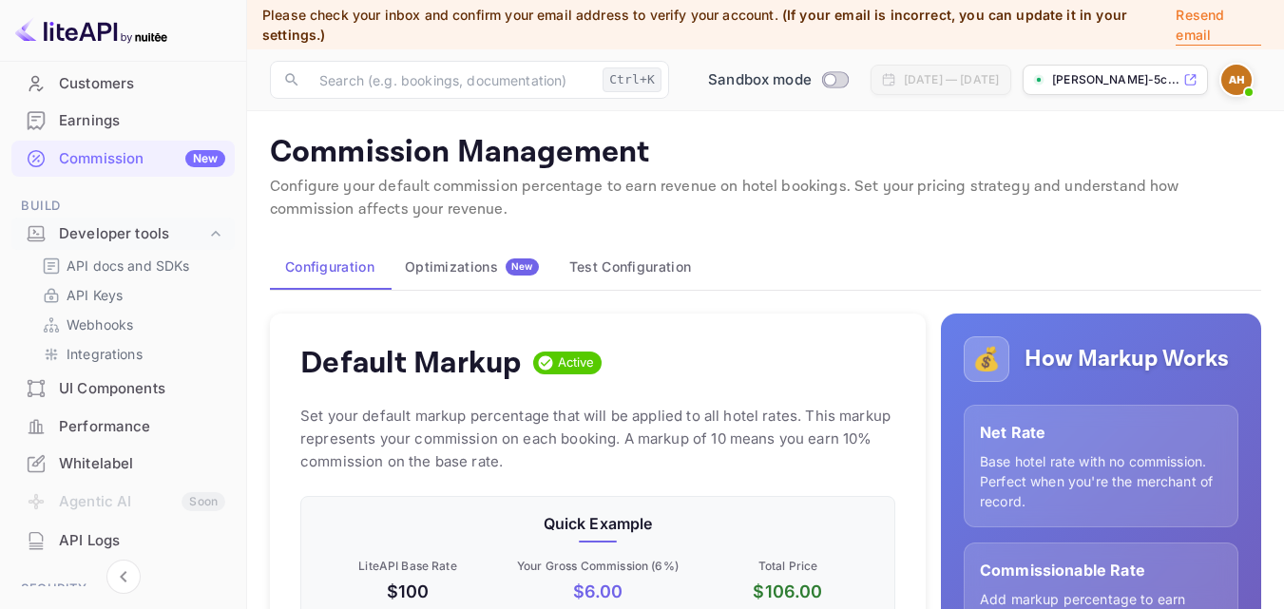
click at [116, 84] on div "Customers" at bounding box center [142, 84] width 166 height 22
